Goal: Transaction & Acquisition: Purchase product/service

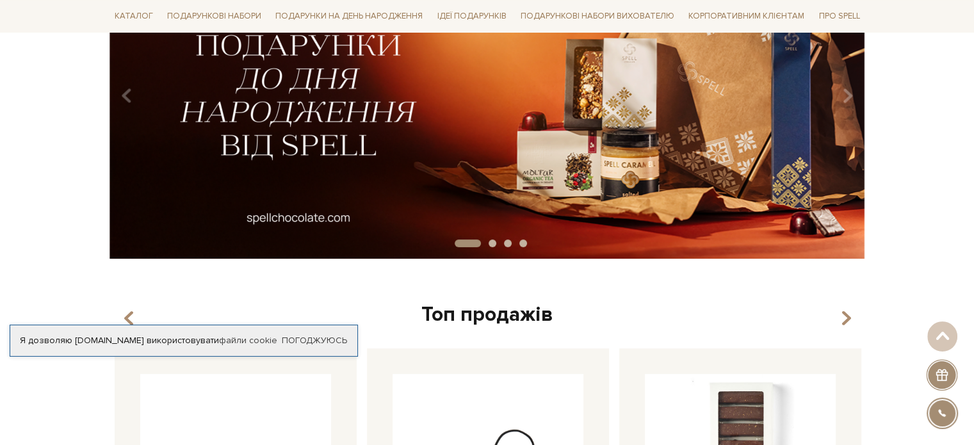
scroll to position [218, 0]
click at [323, 343] on link "Погоджуюсь" at bounding box center [314, 341] width 65 height 12
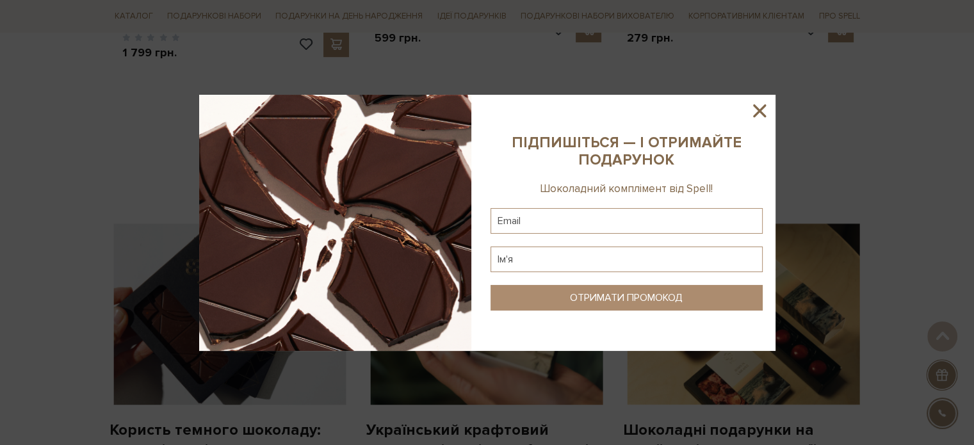
scroll to position [828, 0]
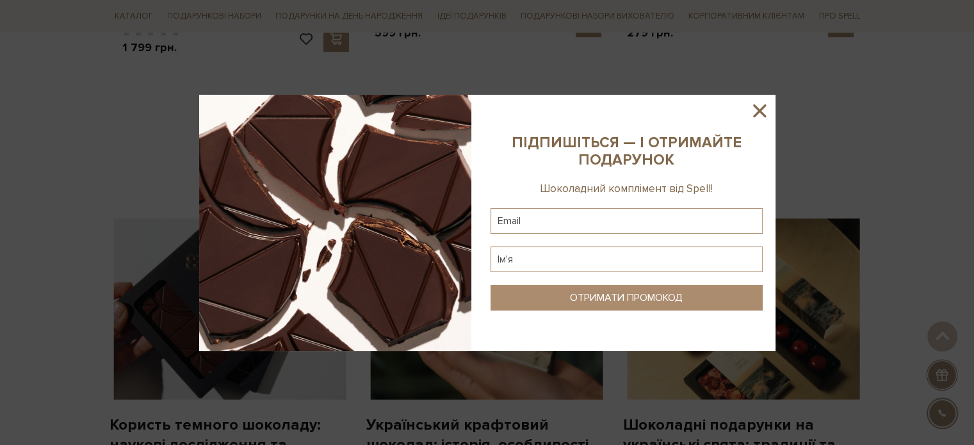
click at [769, 109] on icon at bounding box center [760, 111] width 22 height 22
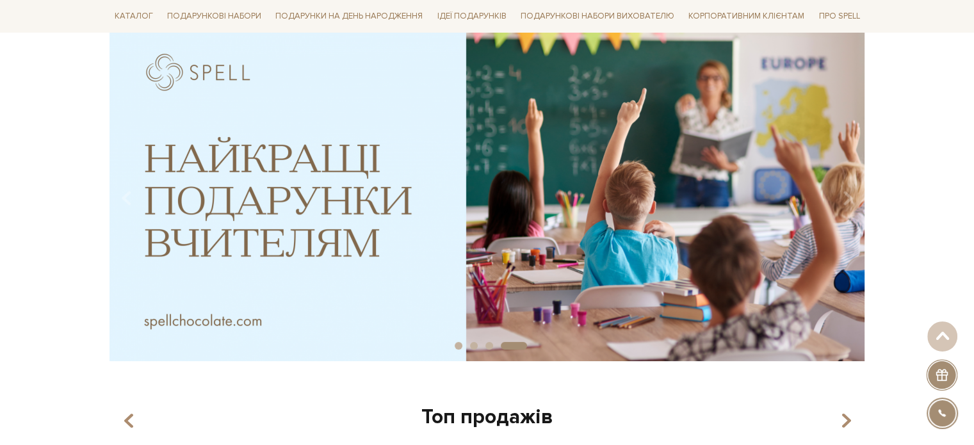
scroll to position [0, 0]
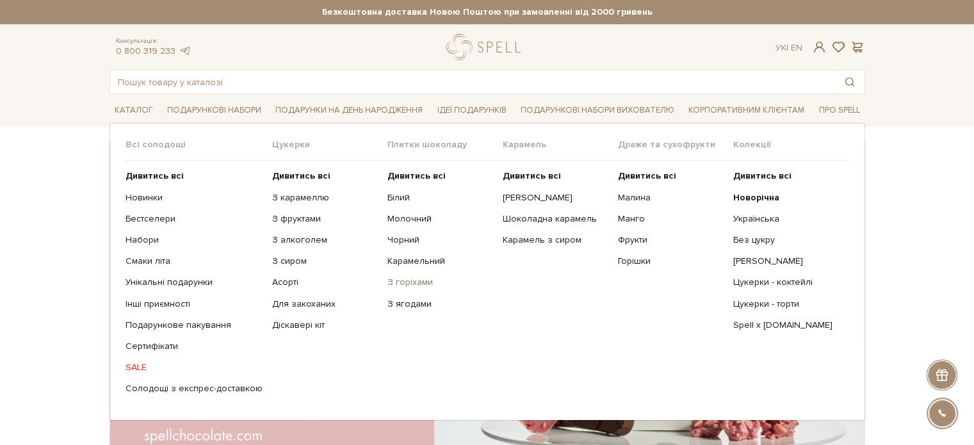
click at [406, 281] on link "З горіхами" at bounding box center [441, 283] width 106 height 12
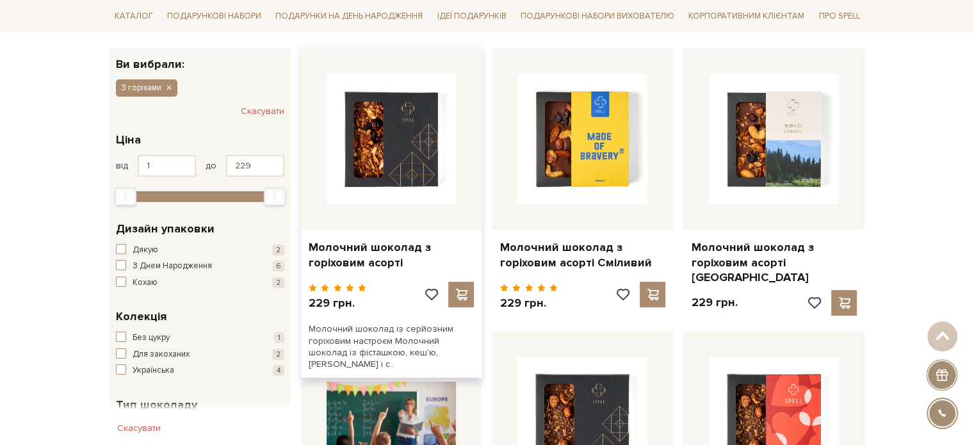
scroll to position [197, 0]
click at [362, 249] on link "Молочний шоколад з горіховим асорті" at bounding box center [392, 255] width 166 height 30
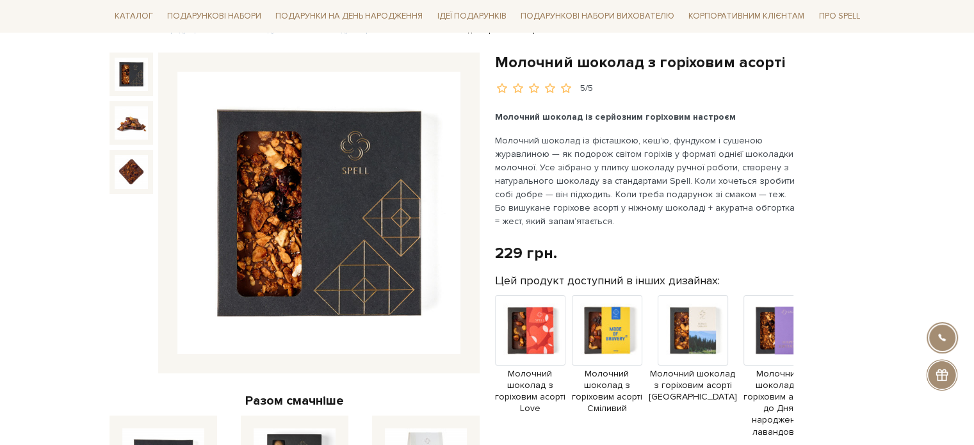
scroll to position [117, 0]
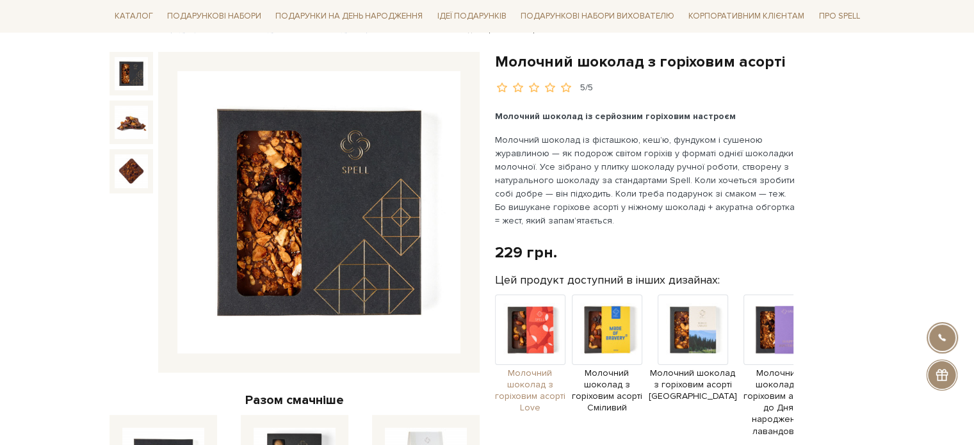
click at [528, 317] on img at bounding box center [530, 330] width 70 height 70
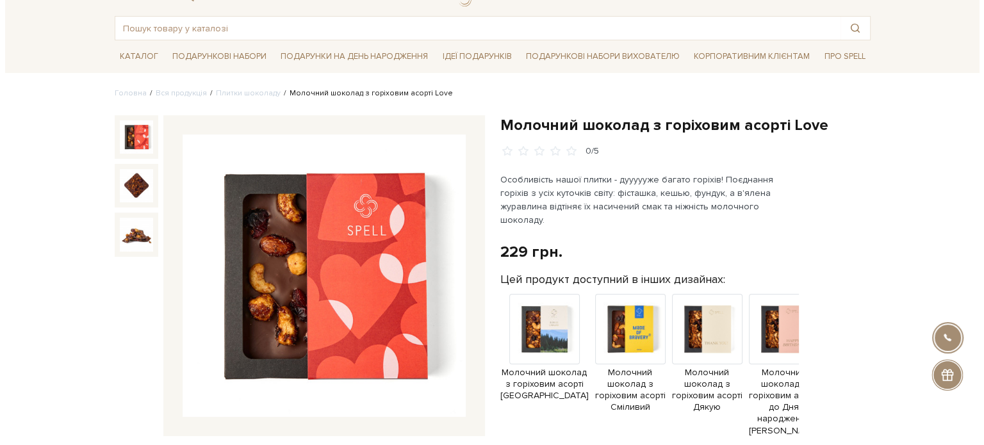
scroll to position [56, 0]
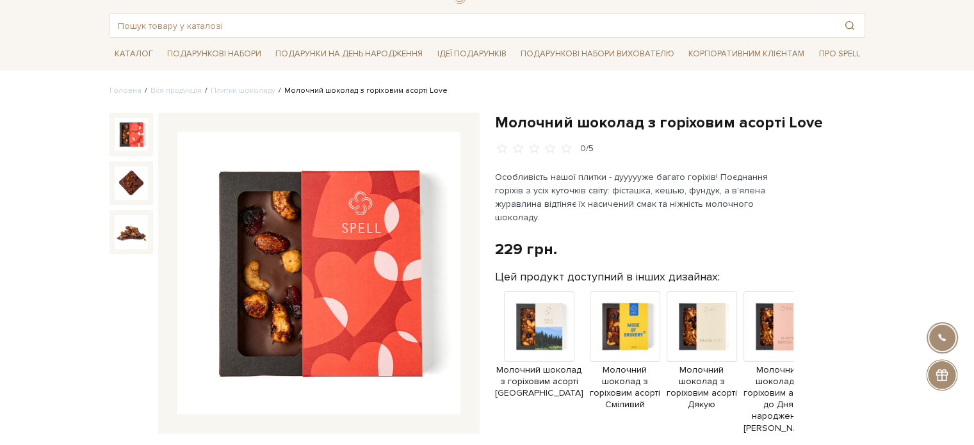
click at [308, 249] on img at bounding box center [318, 273] width 283 height 283
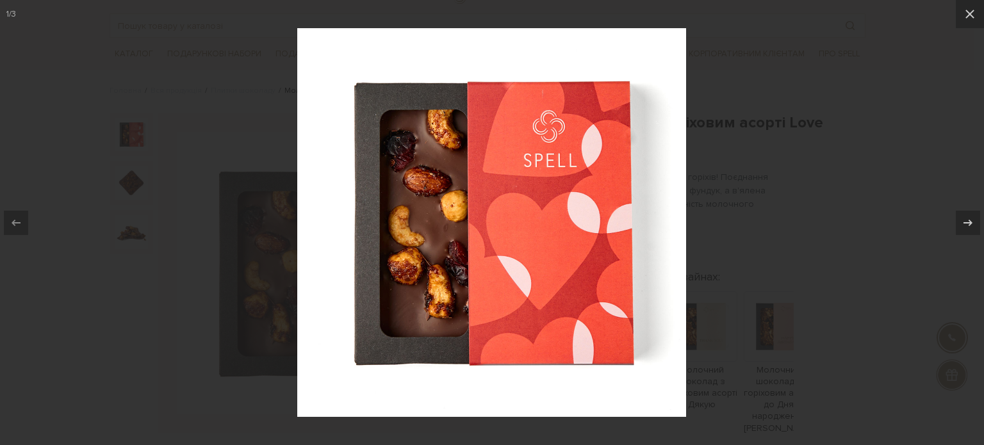
click at [505, 245] on img at bounding box center [491, 222] width 389 height 389
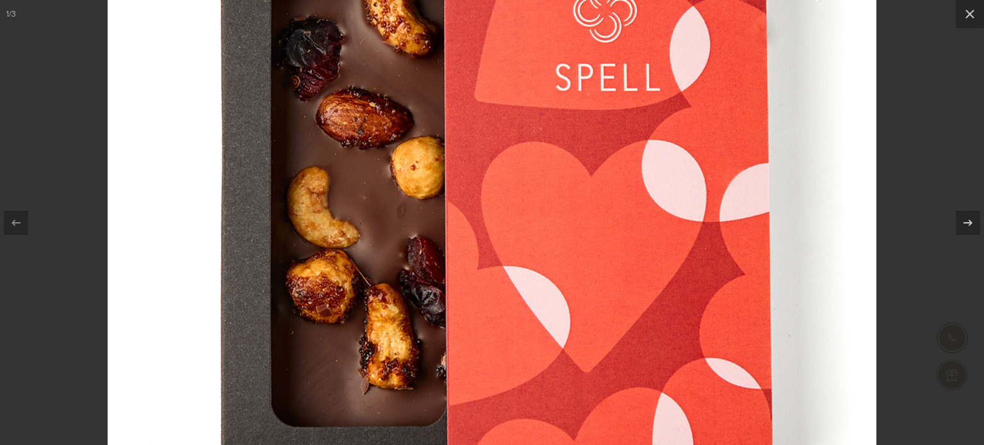
click at [424, 115] on img at bounding box center [492, 200] width 769 height 769
